Goal: Information Seeking & Learning: Learn about a topic

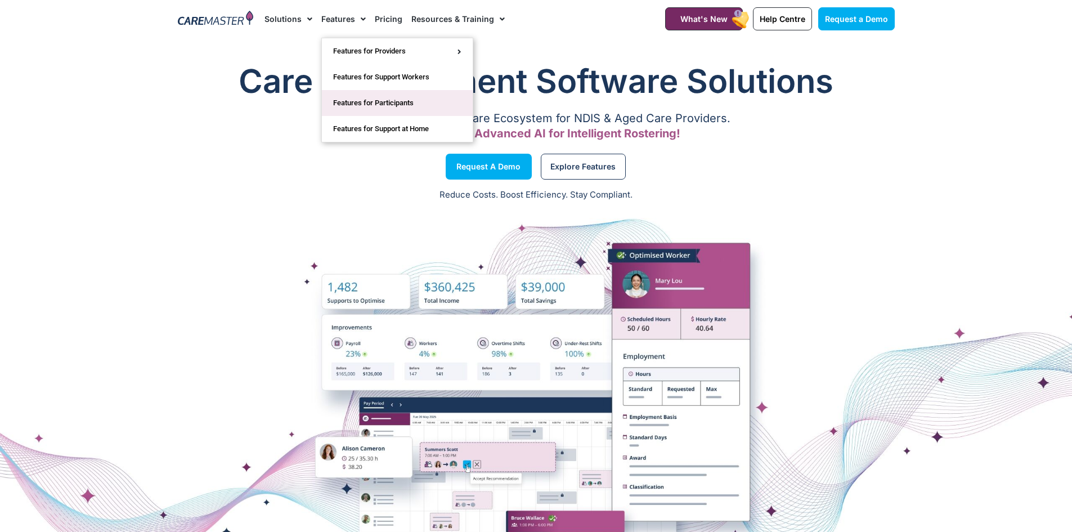
click at [374, 96] on link "Features for Participants" at bounding box center [397, 103] width 151 height 26
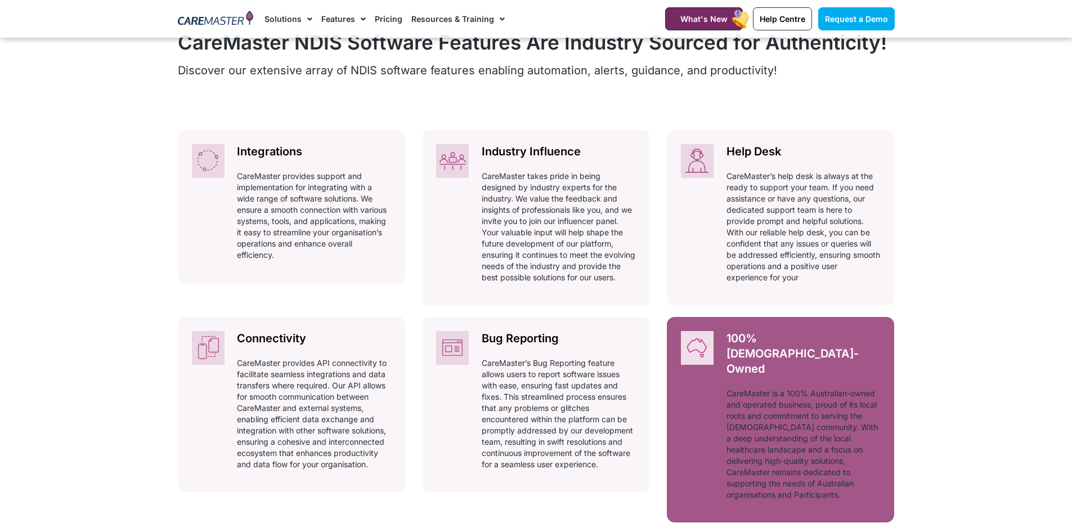
scroll to position [507, 0]
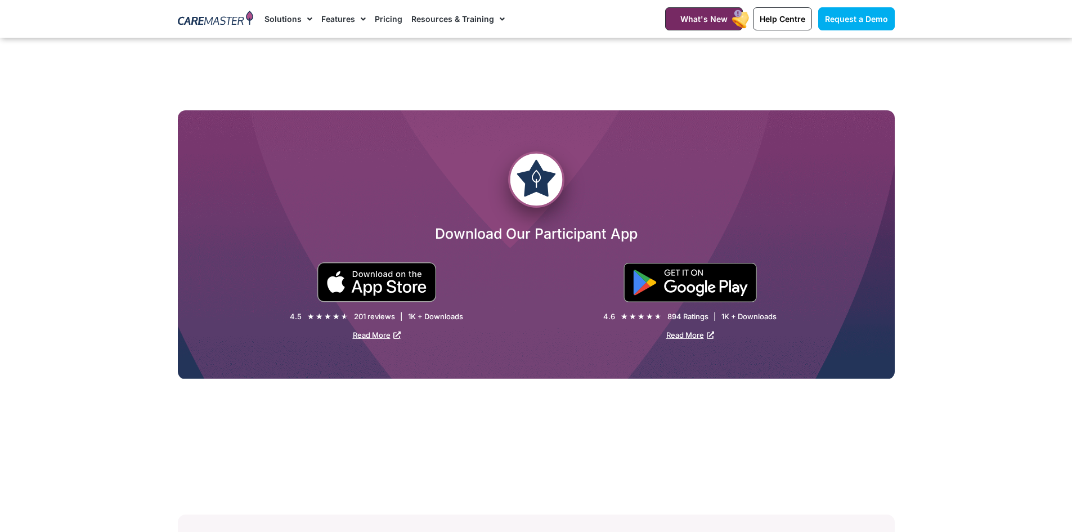
click at [603, 265] on div at bounding box center [690, 282] width 308 height 39
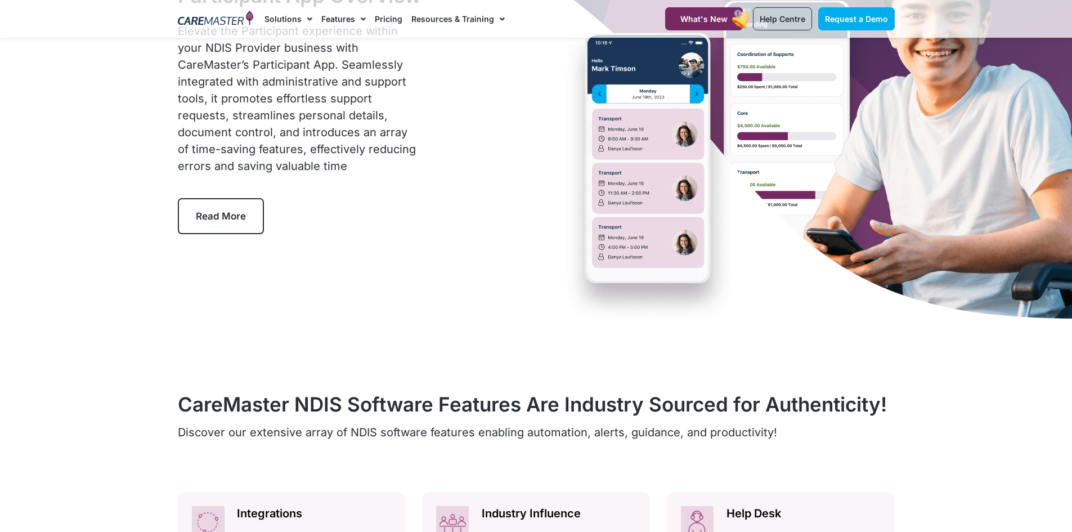
scroll to position [0, 0]
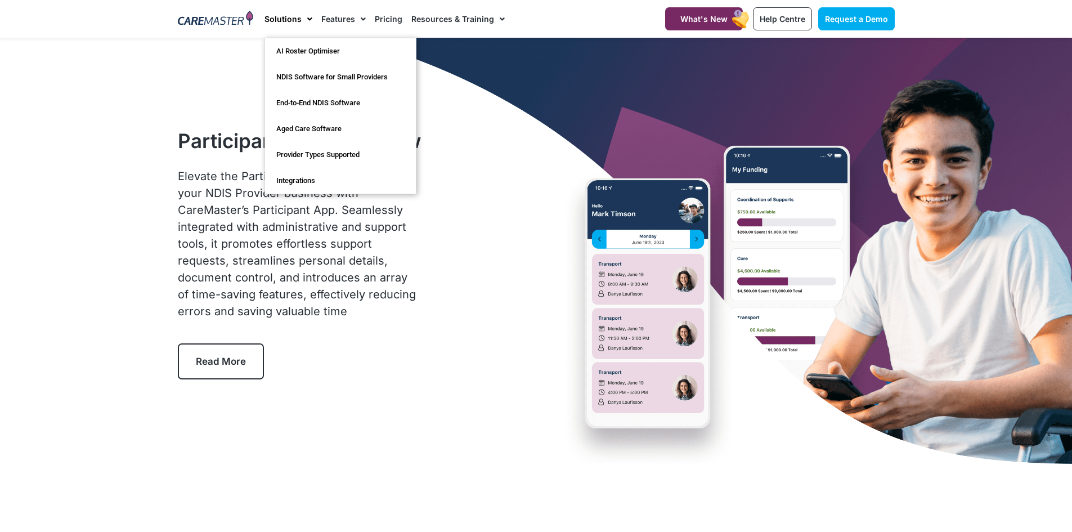
click at [99, 144] on div at bounding box center [536, 254] width 1072 height 432
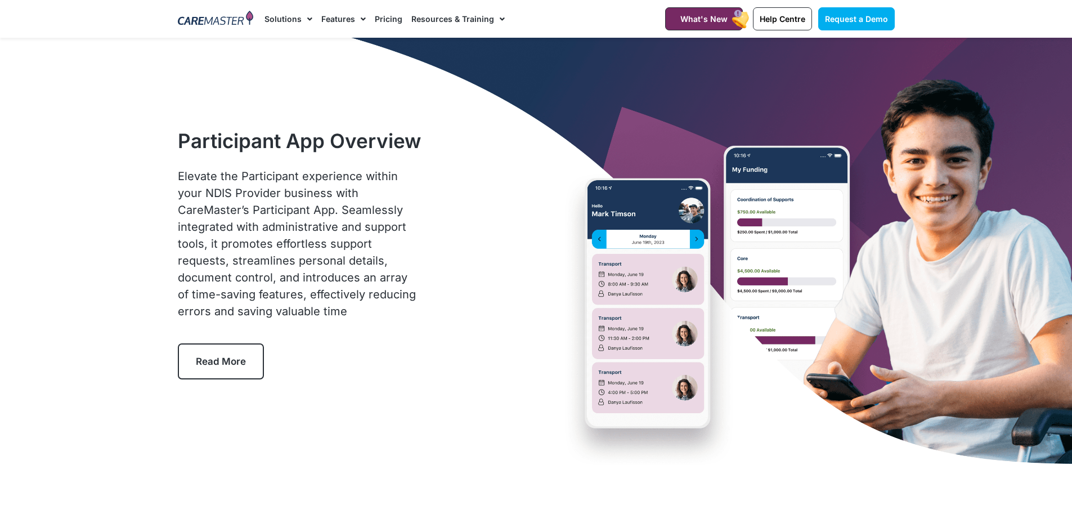
click at [380, 17] on link "Pricing" at bounding box center [389, 19] width 28 height 38
